Goal: Information Seeking & Learning: Learn about a topic

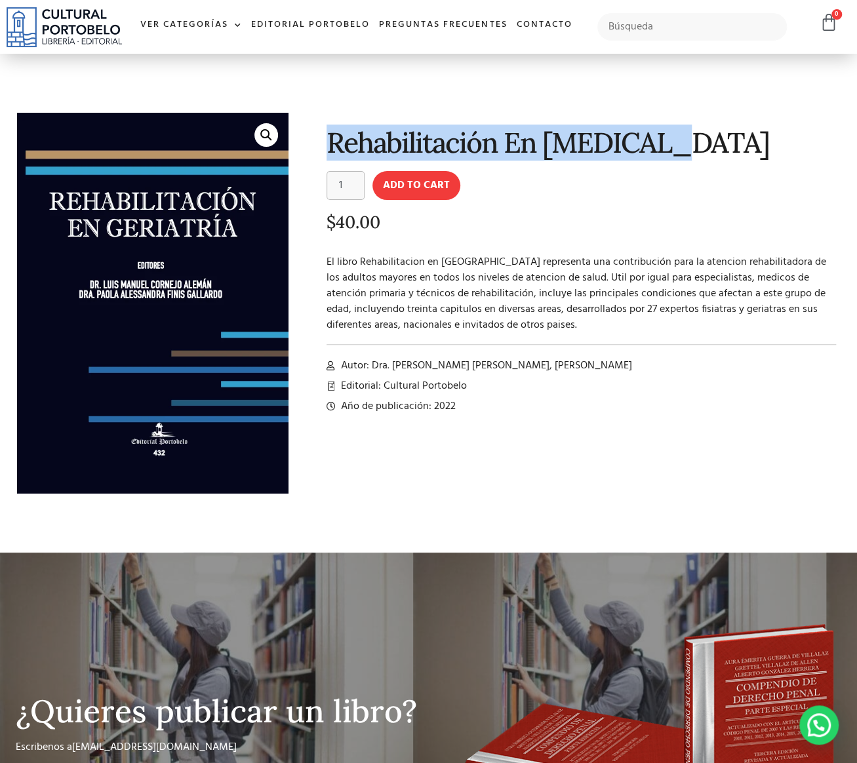
drag, startPoint x: 328, startPoint y: 142, endPoint x: 646, endPoint y: 138, distance: 318.6
click at [548, 138] on h1 "Rehabilitación En [MEDICAL_DATA]" at bounding box center [581, 142] width 510 height 31
copy h1 "Rehabilitación En [MEDICAL_DATA]"
